Goal: Task Accomplishment & Management: Use online tool/utility

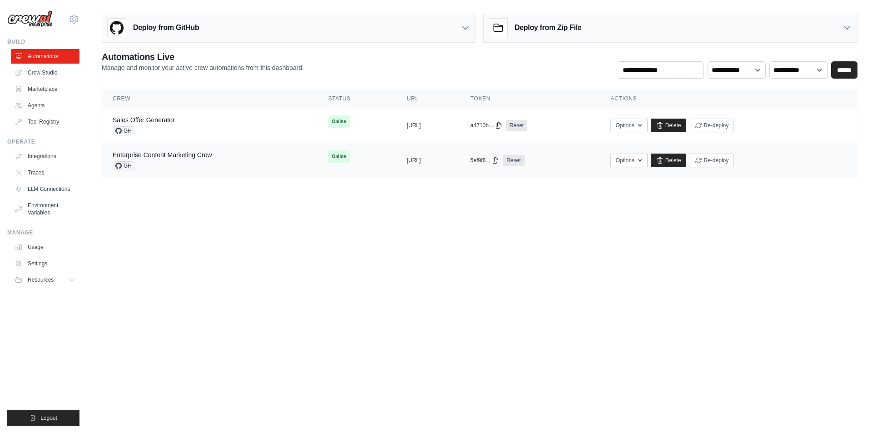
click at [215, 158] on div "Enterprise Content Marketing Crew GH" at bounding box center [210, 160] width 194 height 20
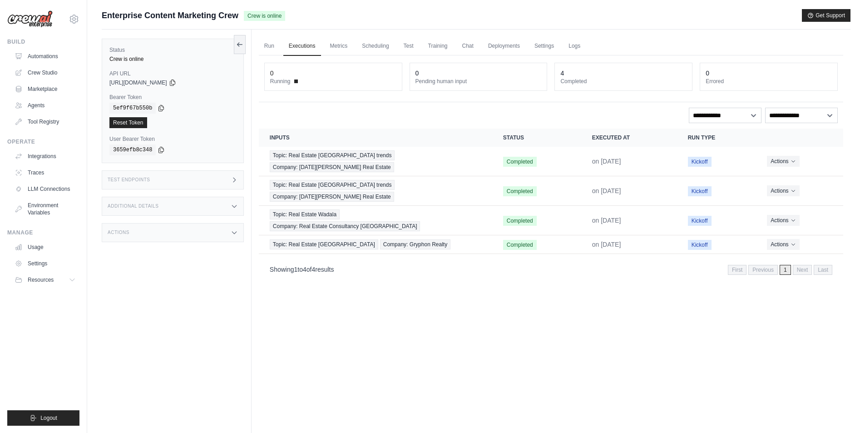
click at [270, 30] on div "Run Executions Metrics Scheduling Test Training Chat Deployments Settings Logs …" at bounding box center [551, 246] width 599 height 433
click at [274, 42] on link "Run" at bounding box center [269, 46] width 21 height 19
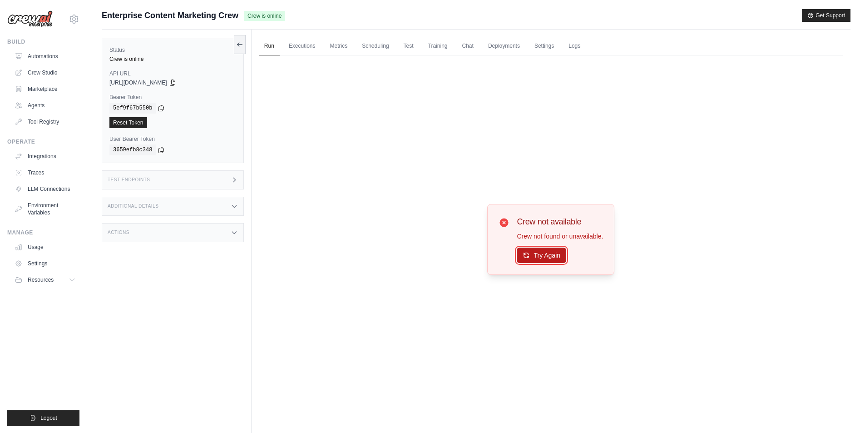
click at [554, 257] on button "Try Again" at bounding box center [541, 254] width 49 height 15
click at [305, 45] on link "Executions" at bounding box center [302, 46] width 38 height 19
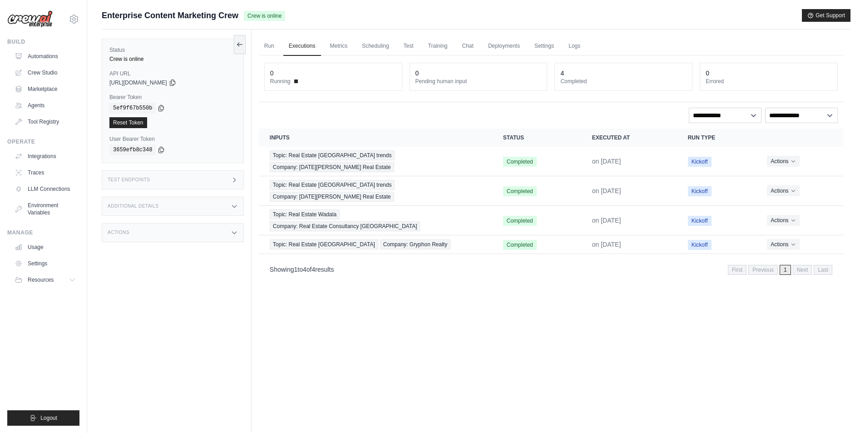
click at [353, 42] on ul "Run Executions Metrics Scheduling Test Training Chat Deployments Settings Logs" at bounding box center [551, 46] width 584 height 19
click at [51, 85] on link "Marketplace" at bounding box center [46, 89] width 69 height 15
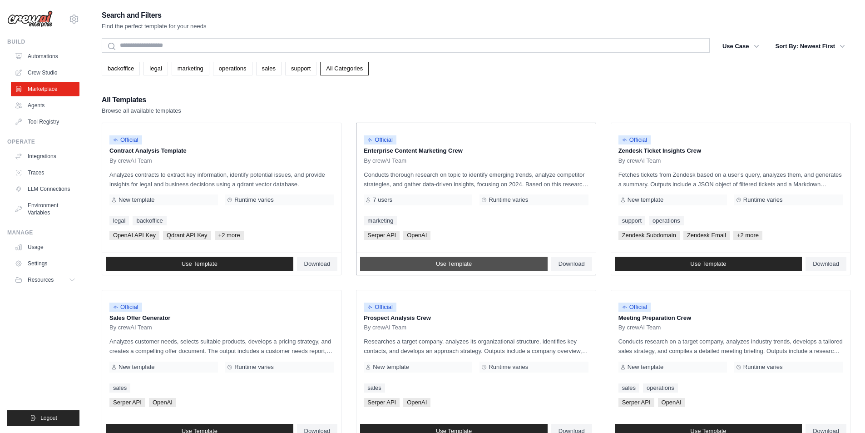
click at [424, 267] on link "Use Template" at bounding box center [454, 264] width 188 height 15
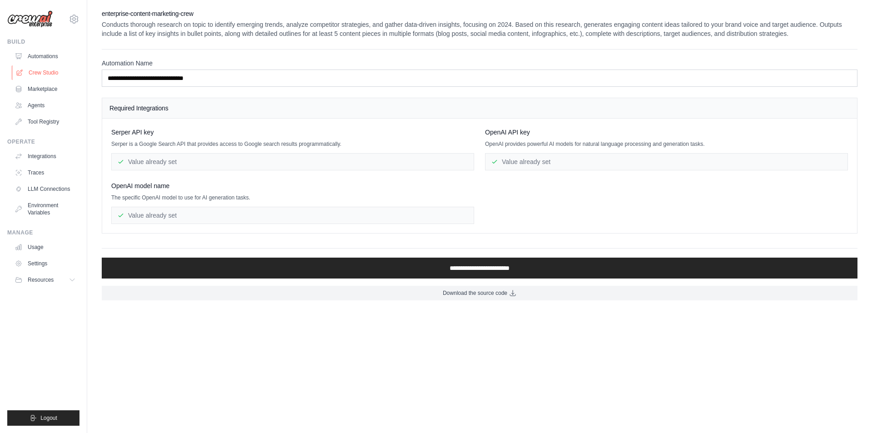
click at [49, 76] on link "Crew Studio" at bounding box center [46, 72] width 69 height 15
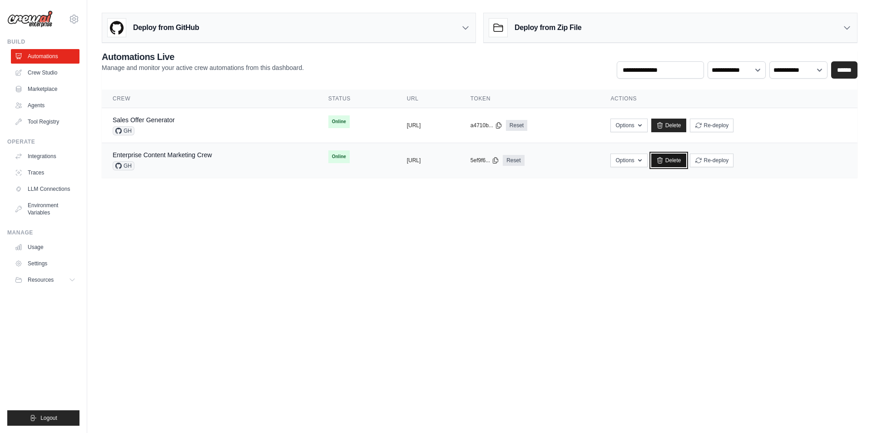
click at [686, 167] on link "Delete" at bounding box center [668, 160] width 35 height 14
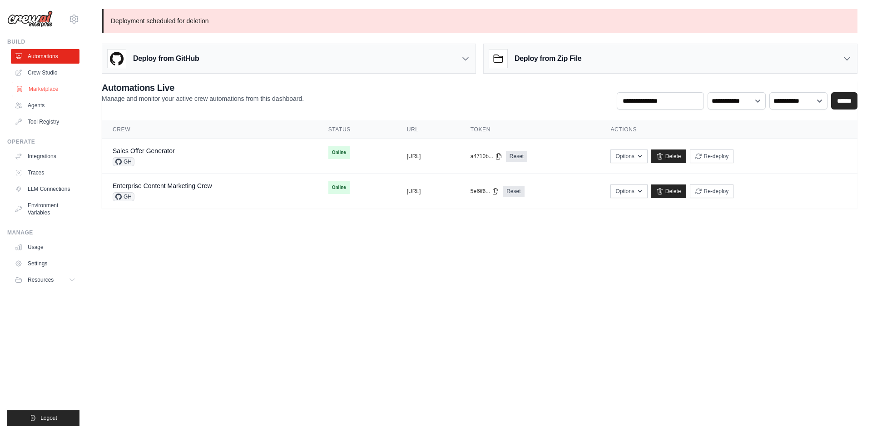
click at [54, 93] on link "Marketplace" at bounding box center [46, 89] width 69 height 15
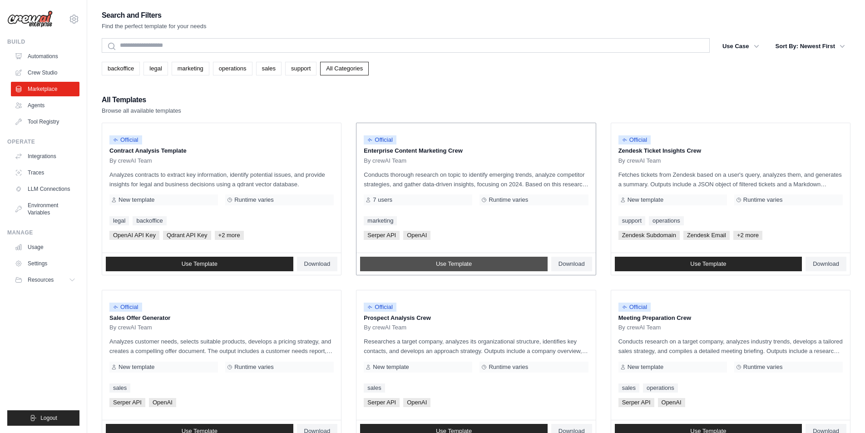
click at [459, 262] on span "Use Template" at bounding box center [454, 263] width 36 height 7
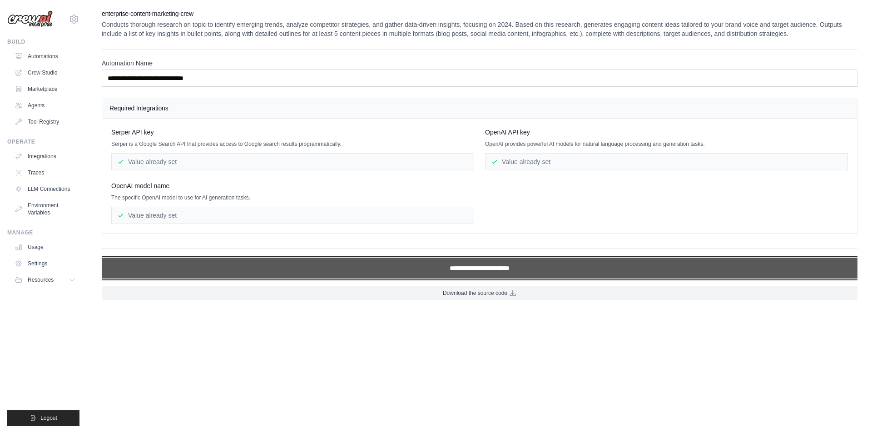
click at [464, 273] on input "**********" at bounding box center [479, 267] width 755 height 21
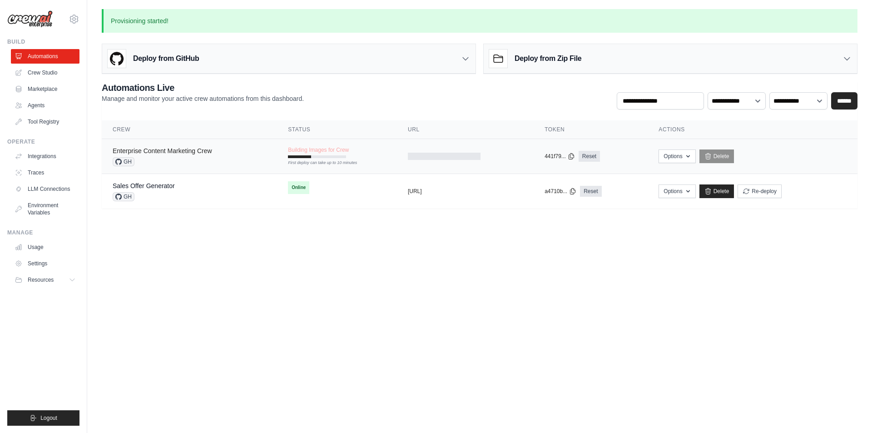
click at [197, 153] on link "Enterprise Content Marketing Crew" at bounding box center [162, 150] width 99 height 7
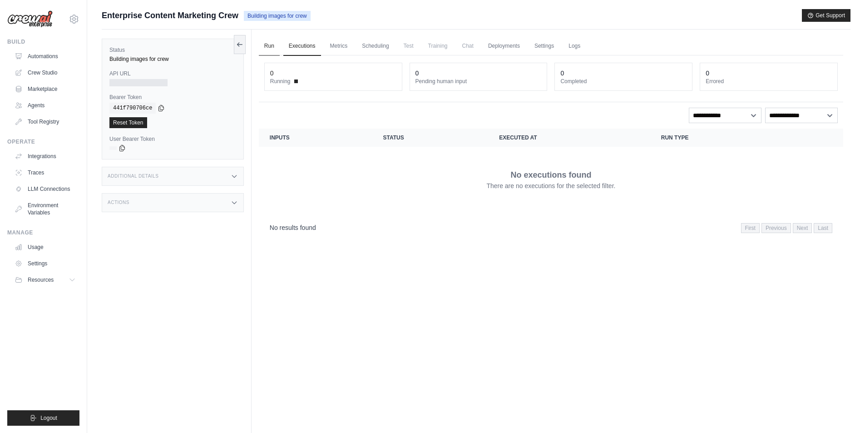
click at [272, 41] on link "Run" at bounding box center [269, 46] width 21 height 19
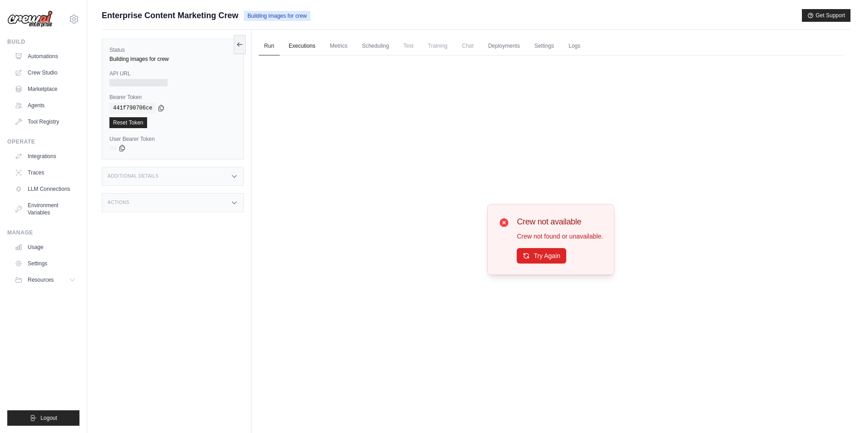
click at [292, 48] on link "Executions" at bounding box center [302, 46] width 38 height 19
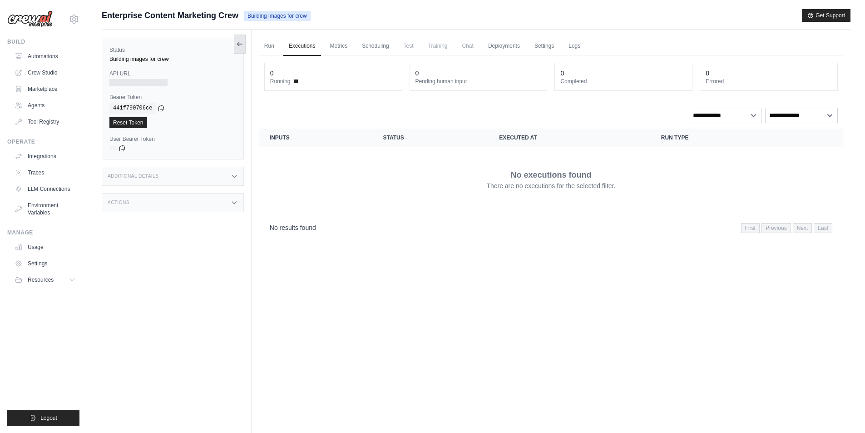
click at [237, 42] on icon at bounding box center [239, 43] width 7 height 7
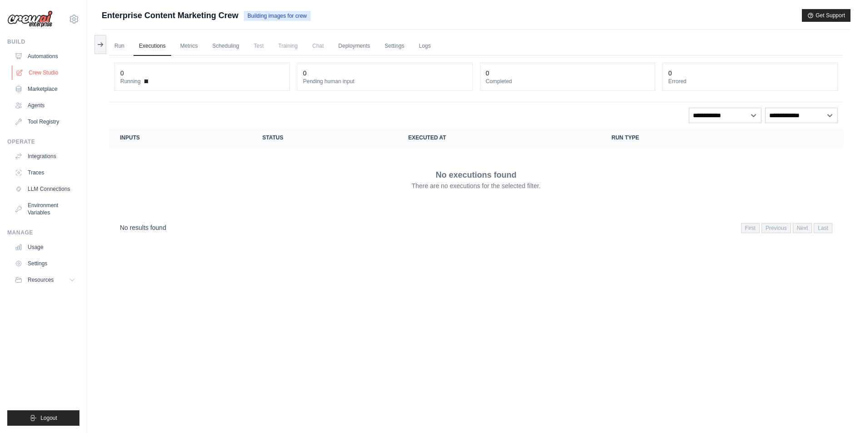
click at [53, 66] on link "Crew Studio" at bounding box center [46, 72] width 69 height 15
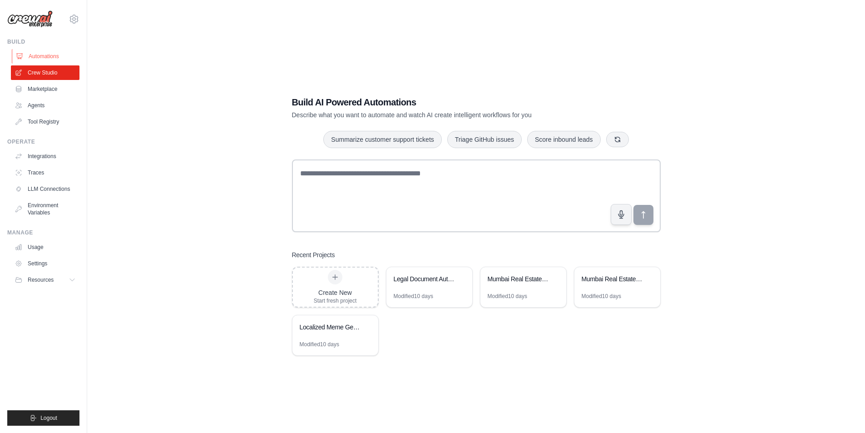
click at [53, 59] on link "Automations" at bounding box center [46, 56] width 69 height 15
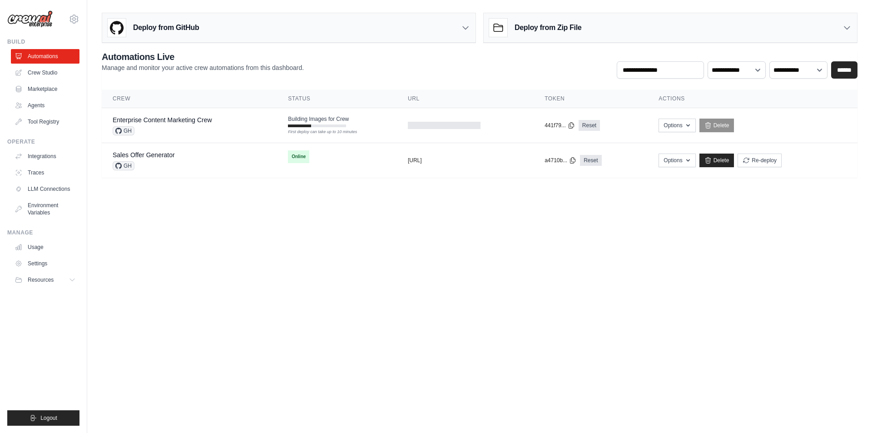
click at [267, 299] on body "[EMAIL_ADDRESS][DOMAIN_NAME] Settings Build Automations Crew Studio" at bounding box center [436, 216] width 872 height 433
